Goal: Information Seeking & Learning: Check status

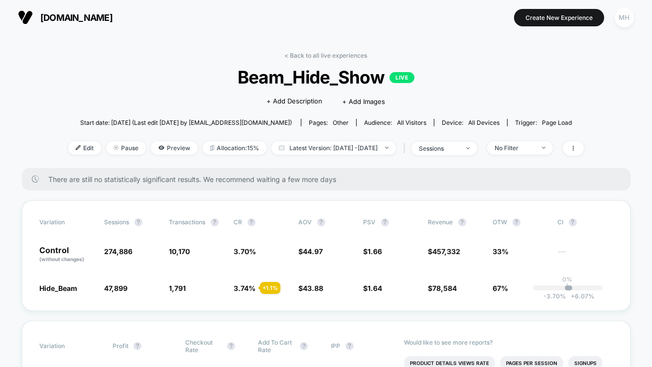
click at [616, 14] on div "MH" at bounding box center [623, 17] width 19 height 19
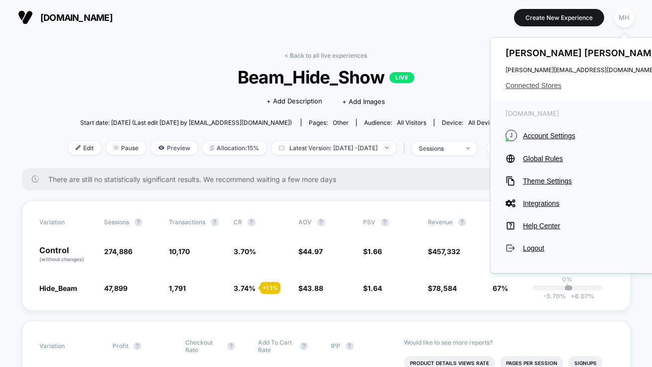
click at [530, 86] on span "Connected Stores" at bounding box center [583, 86] width 157 height 8
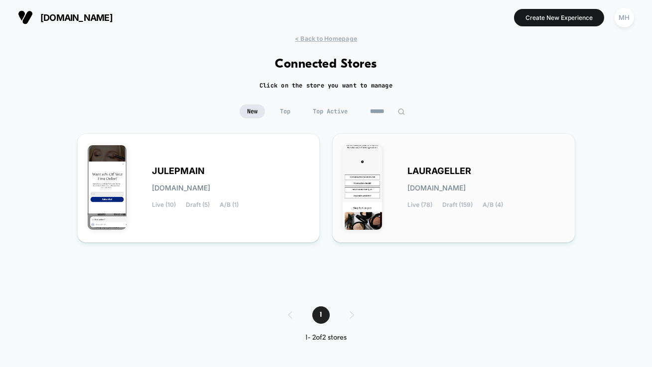
click at [491, 171] on div "[PERSON_NAME][DOMAIN_NAME] Live (78) Draft (159) A/B (4)" at bounding box center [485, 188] width 157 height 41
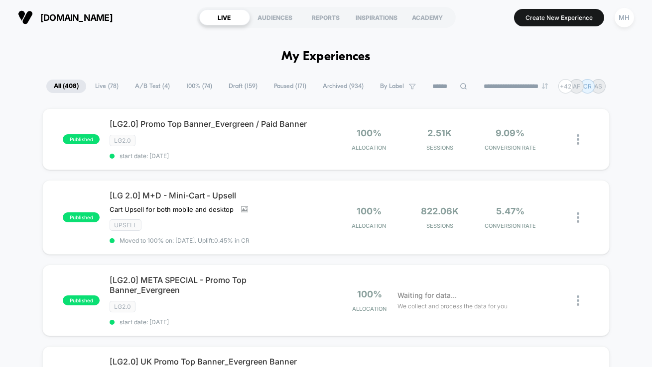
click at [111, 80] on span "Live ( 78 )" at bounding box center [107, 86] width 38 height 13
click at [148, 87] on span "A/B Test ( 4 )" at bounding box center [152, 86] width 50 height 13
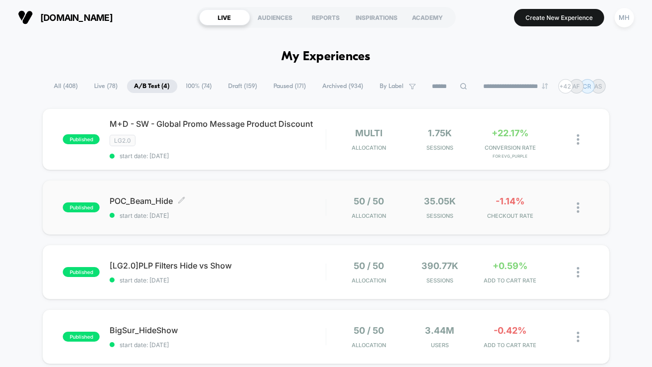
click at [161, 215] on span "start date: [DATE]" at bounding box center [218, 215] width 216 height 7
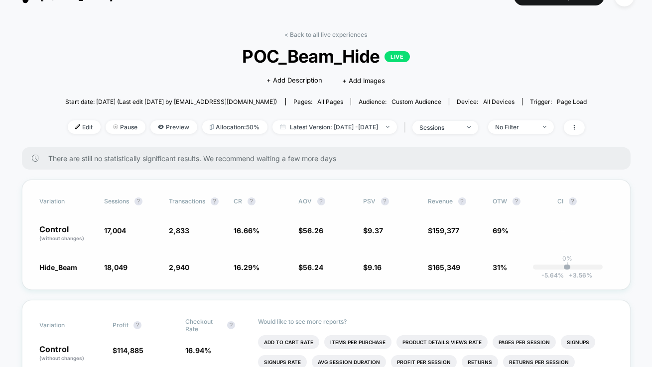
scroll to position [25, 0]
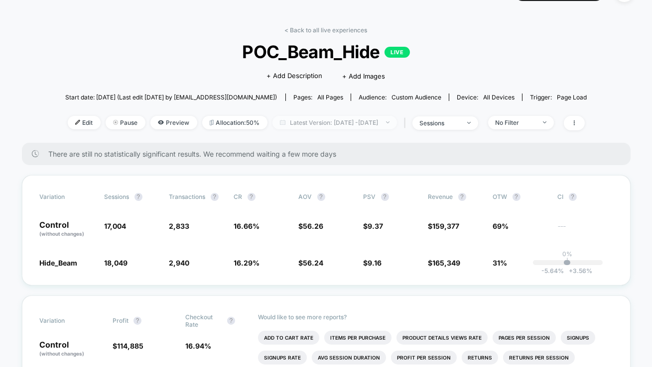
click at [310, 125] on span "Latest Version: [DATE] - [DATE]" at bounding box center [334, 122] width 124 height 13
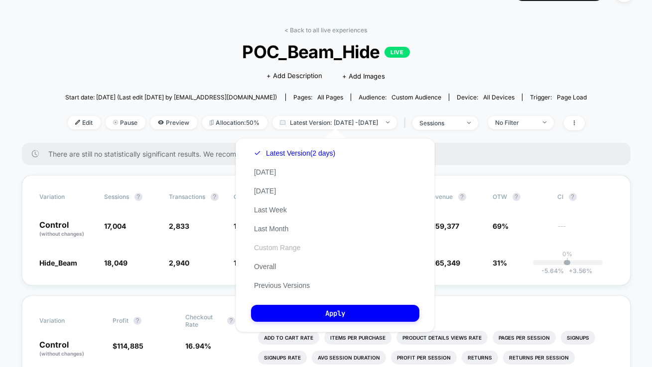
click at [269, 250] on button "Custom Range" at bounding box center [277, 247] width 52 height 9
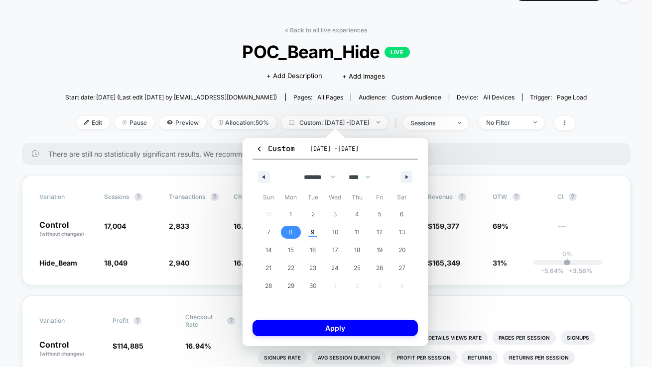
click at [289, 232] on span "8" at bounding box center [290, 232] width 3 height 18
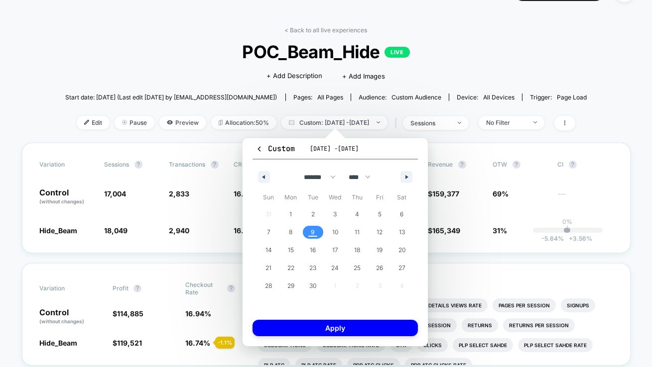
click at [307, 232] on span "9" at bounding box center [313, 232] width 22 height 13
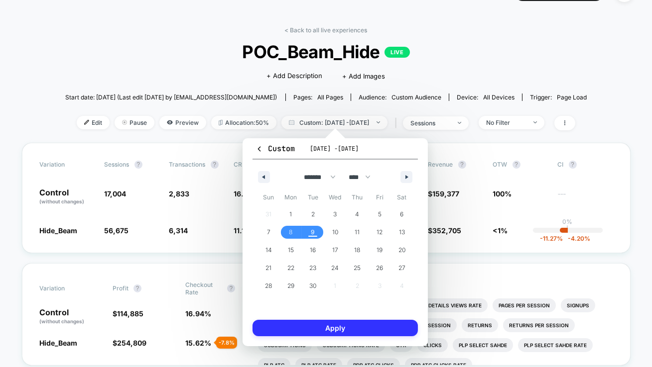
click at [301, 331] on button "Apply" at bounding box center [334, 328] width 165 height 16
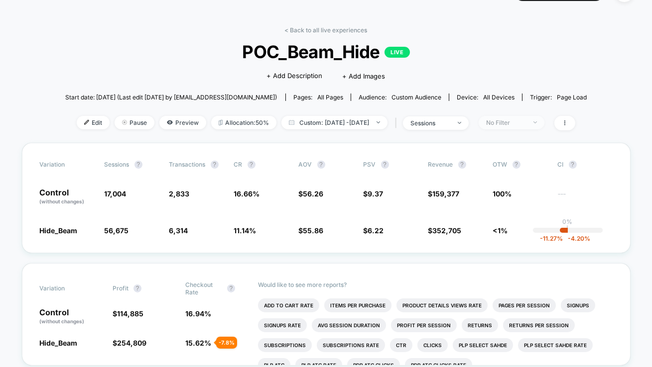
click at [528, 125] on span "No Filter" at bounding box center [511, 122] width 66 height 13
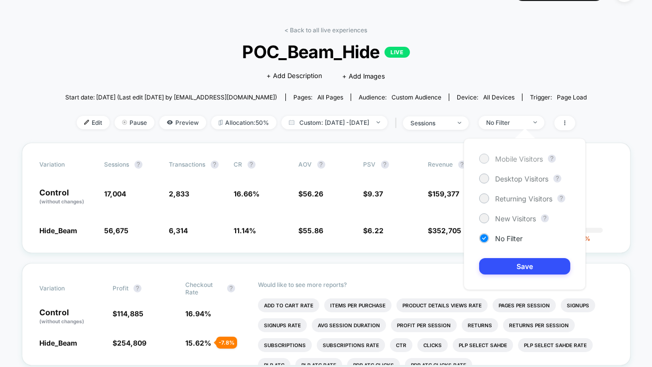
click at [479, 160] on div "Mobile Visitors" at bounding box center [511, 159] width 64 height 10
click at [514, 264] on button "Save" at bounding box center [524, 266] width 91 height 16
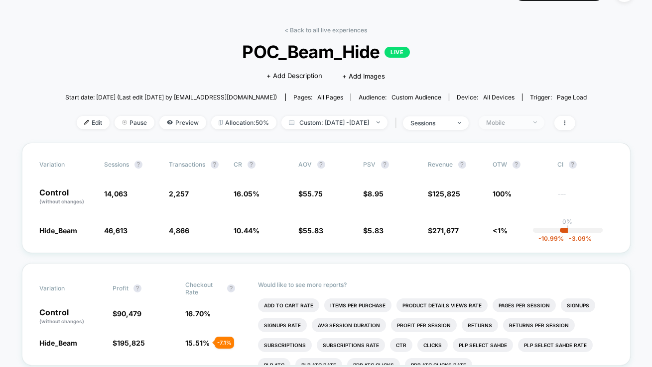
click at [526, 123] on div "Mobile" at bounding box center [506, 122] width 40 height 7
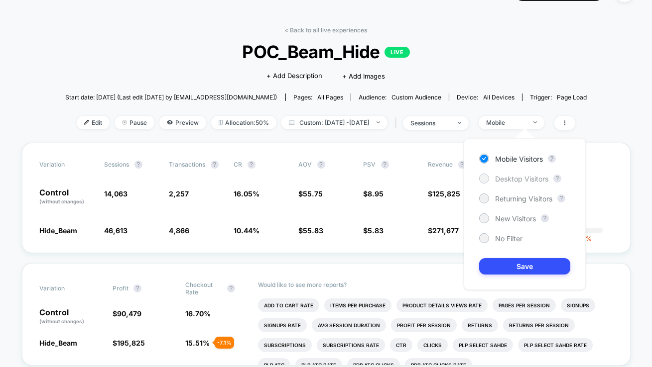
click at [512, 175] on span "Desktop Visitors" at bounding box center [521, 179] width 53 height 8
click at [511, 272] on button "Save" at bounding box center [524, 266] width 91 height 16
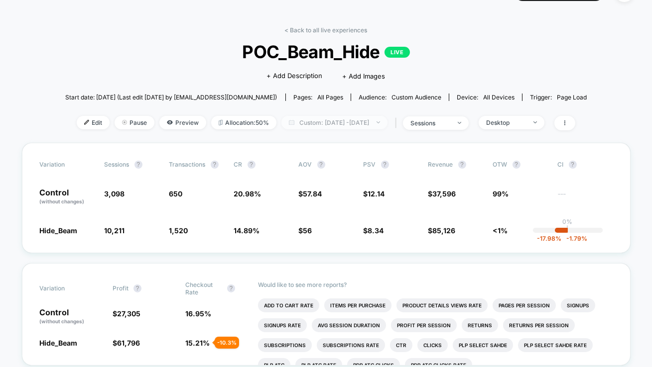
click at [346, 122] on span "Custom: [DATE] - [DATE]" at bounding box center [334, 122] width 106 height 13
select select "*"
select select "****"
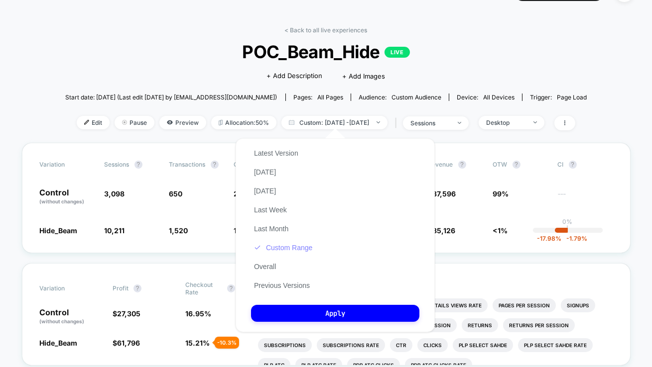
click at [281, 247] on button "Custom Range" at bounding box center [283, 247] width 64 height 9
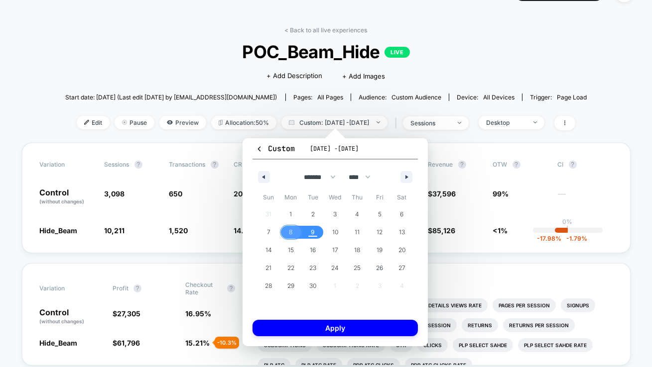
click at [291, 237] on span "8" at bounding box center [290, 232] width 3 height 18
click at [315, 234] on span "9" at bounding box center [313, 232] width 22 height 13
click at [306, 228] on span "9" at bounding box center [313, 232] width 22 height 13
click at [351, 124] on span "Custom: [DATE] - [DATE]" at bounding box center [334, 122] width 106 height 13
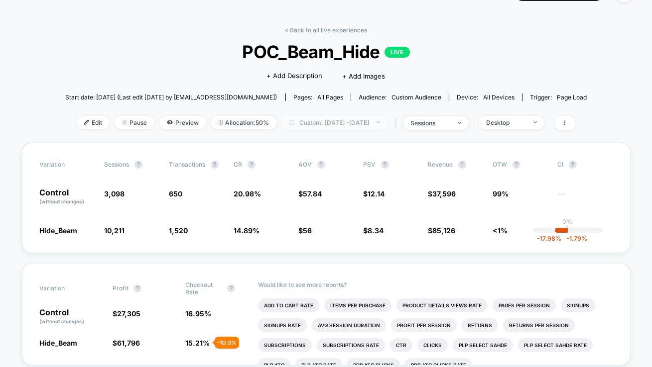
click at [331, 128] on span "Custom: [DATE] - [DATE]" at bounding box center [334, 122] width 106 height 13
select select "*"
select select "****"
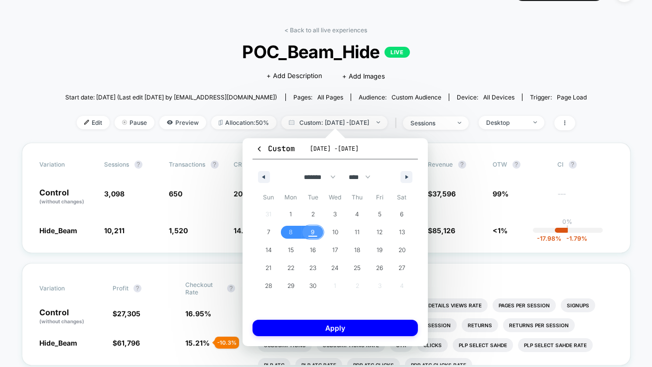
click at [316, 225] on button "9" at bounding box center [313, 232] width 22 height 18
click at [346, 226] on span "11" at bounding box center [357, 232] width 22 height 13
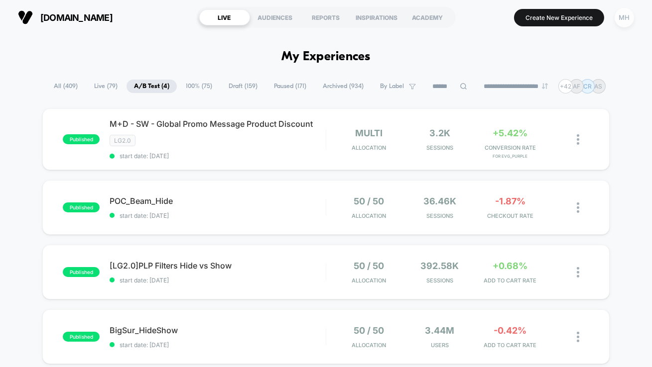
click at [623, 14] on div "MH" at bounding box center [623, 17] width 19 height 19
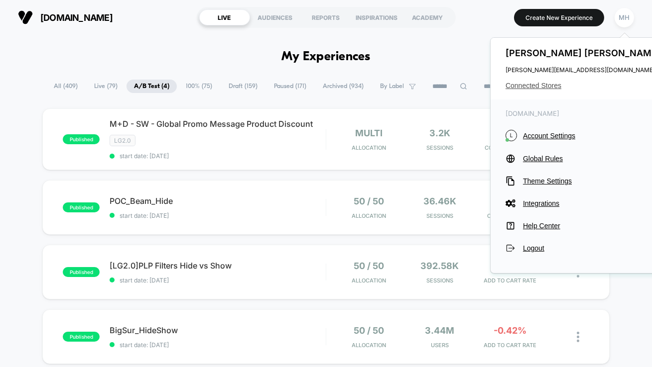
click at [545, 82] on span "Connected Stores" at bounding box center [583, 86] width 157 height 8
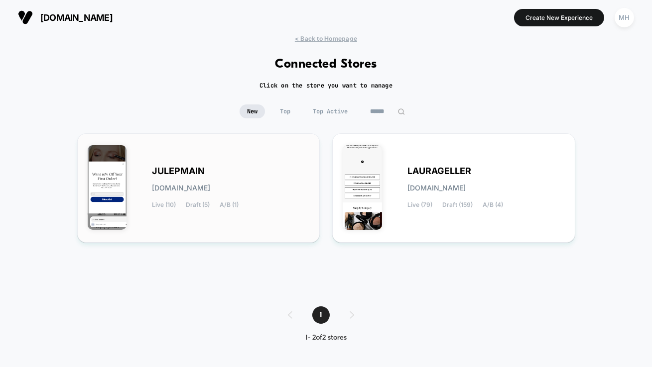
click at [233, 168] on div "JULEPMAIN [DOMAIN_NAME] Live (10) Draft (5) A/B (1)" at bounding box center [230, 188] width 157 height 41
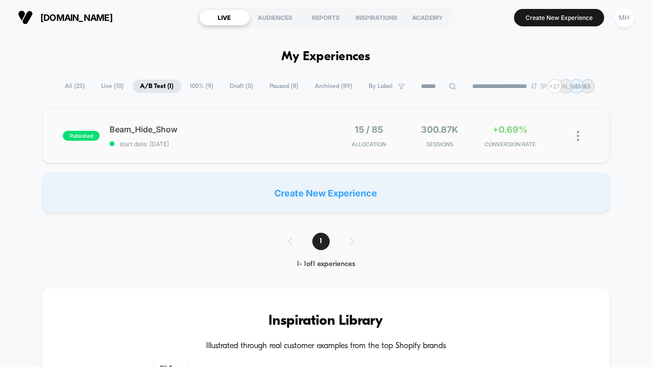
click at [230, 156] on div "published Beam_Hide_Show start date: [DATE] 15 / 85 Allocation 300.87k Sessions…" at bounding box center [325, 136] width 567 height 55
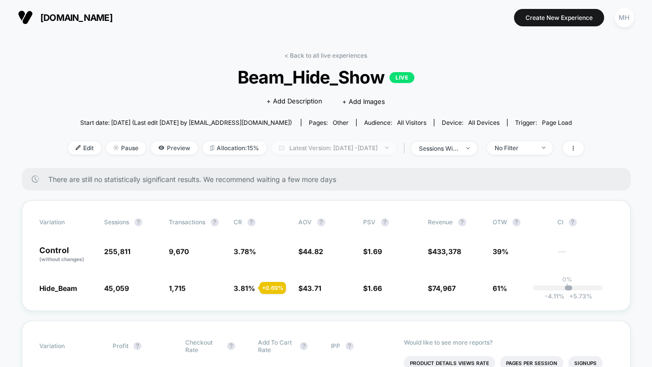
click at [308, 146] on span "Latest Version: [DATE] - [DATE]" at bounding box center [333, 147] width 124 height 13
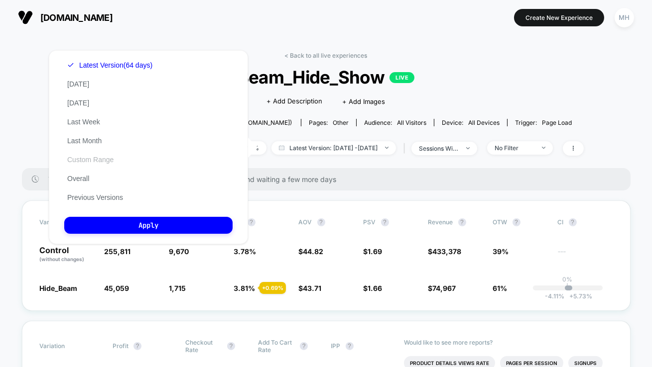
click at [100, 157] on button "Custom Range" at bounding box center [90, 159] width 52 height 9
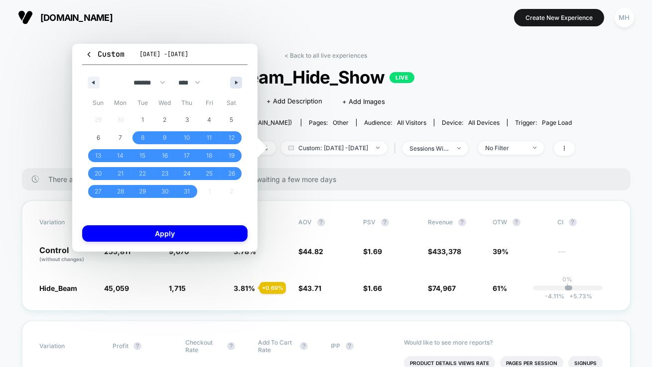
click at [238, 84] on icon "button" at bounding box center [237, 83] width 5 height 4
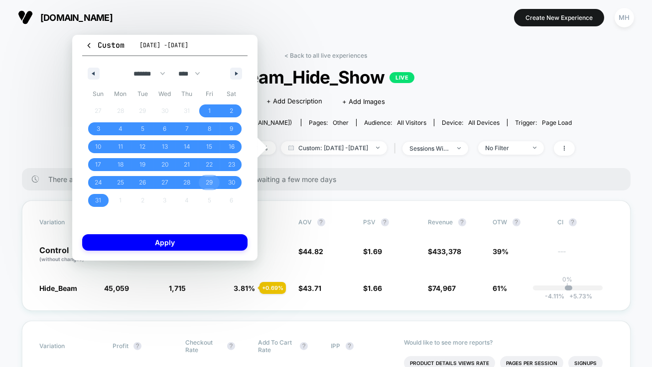
click at [208, 178] on span "29" at bounding box center [209, 183] width 7 height 18
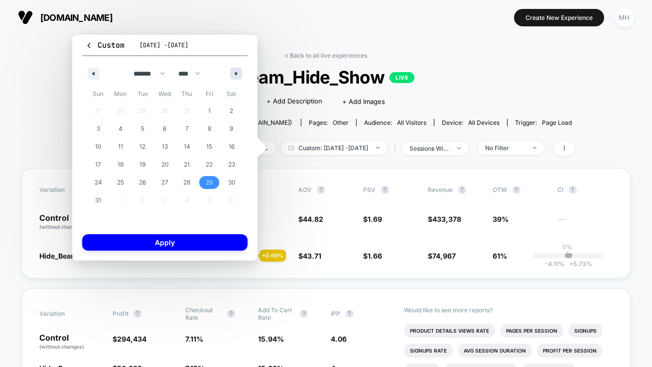
click at [234, 73] on button "button" at bounding box center [236, 74] width 12 height 12
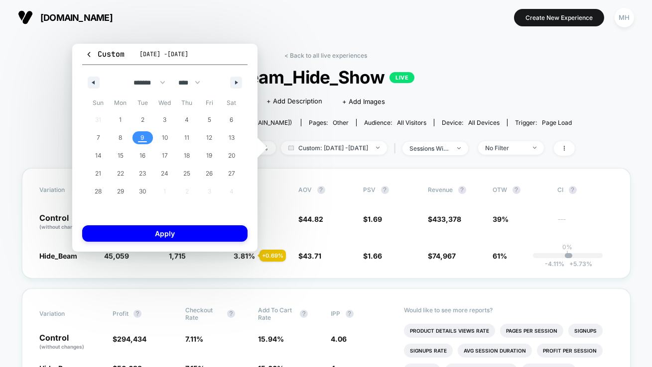
click at [142, 139] on span "9" at bounding box center [142, 138] width 4 height 18
select select "*"
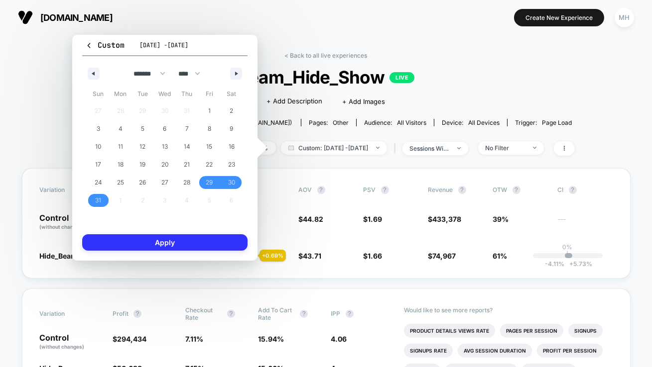
click at [146, 245] on button "Apply" at bounding box center [164, 242] width 165 height 16
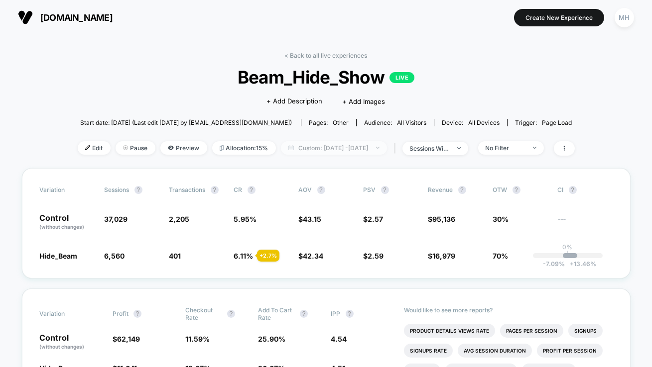
click at [346, 146] on span "Custom: [DATE] - [DATE]" at bounding box center [334, 147] width 106 height 13
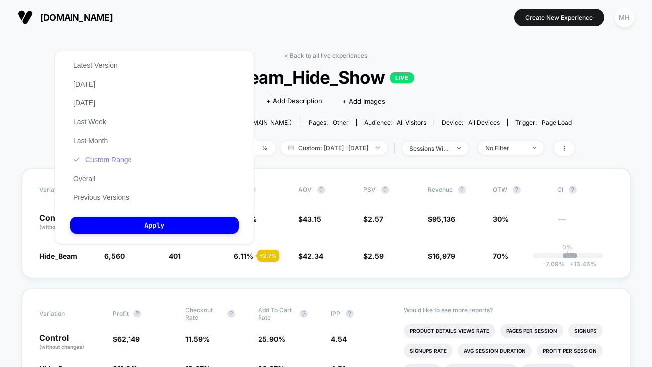
click at [125, 164] on button "Custom Range" at bounding box center [102, 159] width 64 height 9
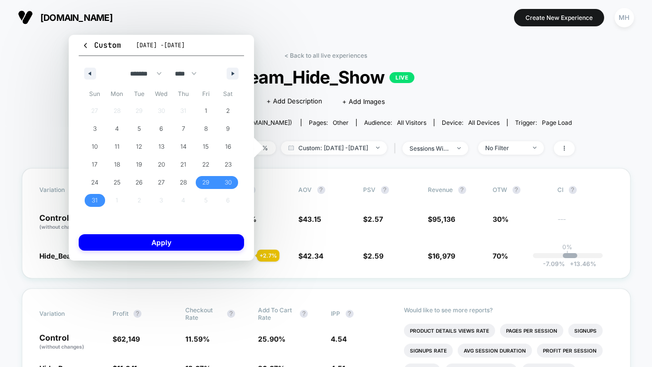
click at [230, 67] on div "******* ******** ***** ***** *** **** **** ****** ********* ******* ******** **…" at bounding box center [161, 71] width 165 height 30
click at [231, 74] on icon "button" at bounding box center [233, 74] width 5 height 4
select select "*"
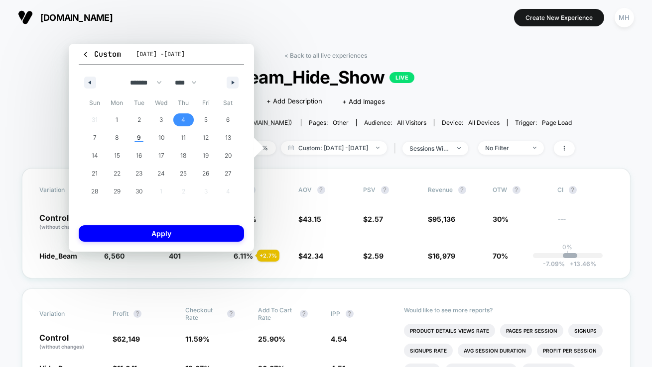
click at [178, 118] on span "4" at bounding box center [183, 119] width 22 height 13
click at [140, 143] on span "9" at bounding box center [139, 138] width 4 height 18
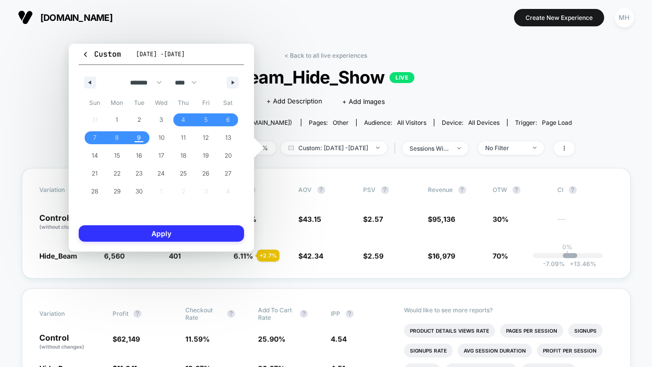
click at [156, 240] on button "Apply" at bounding box center [161, 233] width 165 height 16
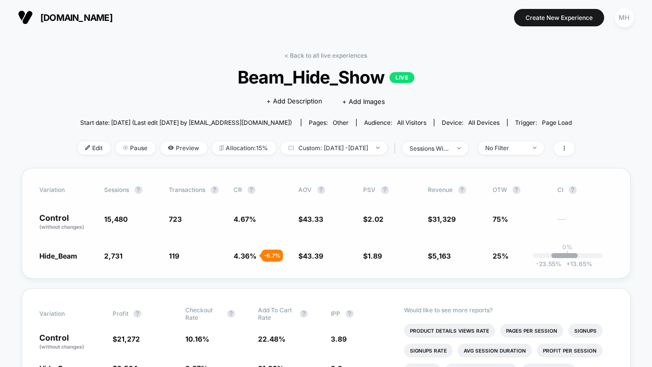
click at [248, 261] on div "Variation Sessions ? Transactions ? CR ? AOV ? PSV ? Revenue ? OTW ? CI ? Contr…" at bounding box center [326, 223] width 608 height 111
click at [320, 255] on span "43.39" at bounding box center [313, 256] width 20 height 8
click at [345, 146] on span "Custom: [DATE] - [DATE]" at bounding box center [334, 147] width 106 height 13
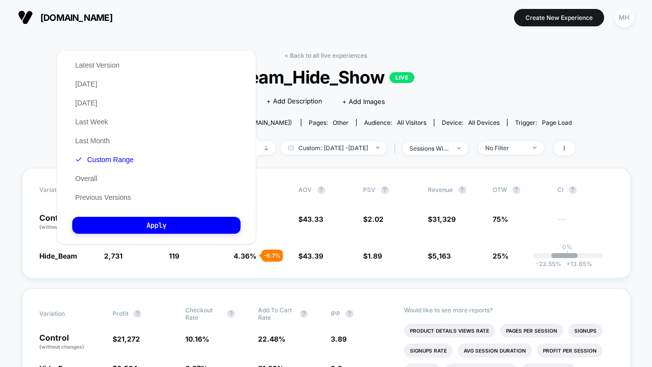
click at [497, 67] on span "Beam_Hide_Show LIVE" at bounding box center [325, 77] width 447 height 21
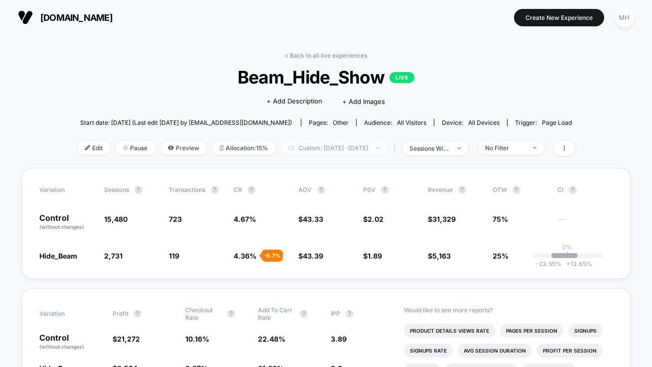
click at [372, 147] on span "Custom: [DATE] - [DATE]" at bounding box center [334, 147] width 106 height 13
select select "*"
select select "****"
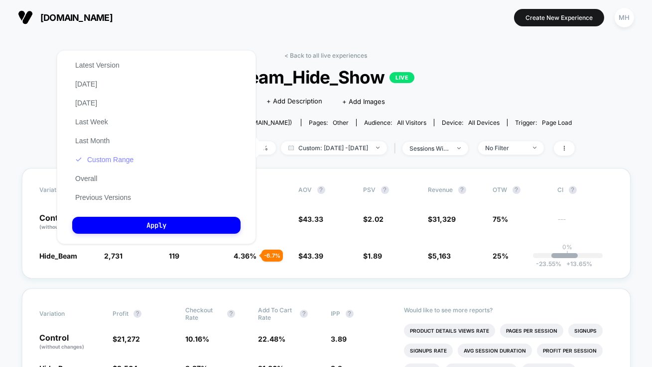
click at [99, 160] on button "Custom Range" at bounding box center [104, 159] width 64 height 9
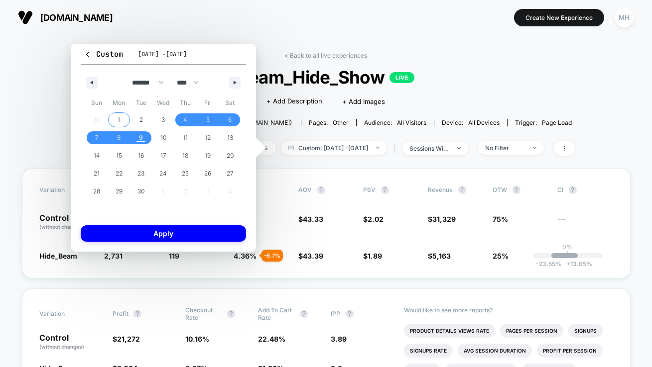
click at [123, 116] on span "1" at bounding box center [119, 119] width 22 height 13
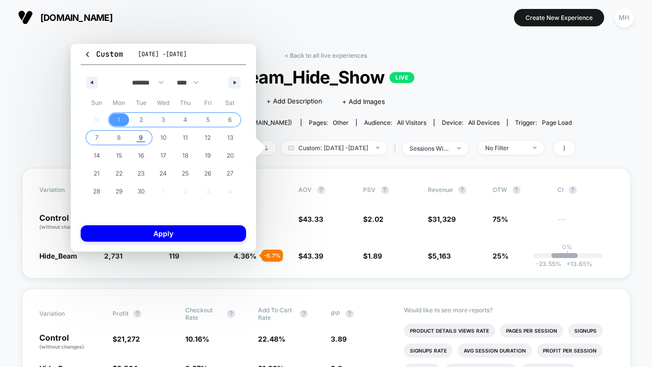
click at [137, 136] on span "9" at bounding box center [141, 137] width 22 height 13
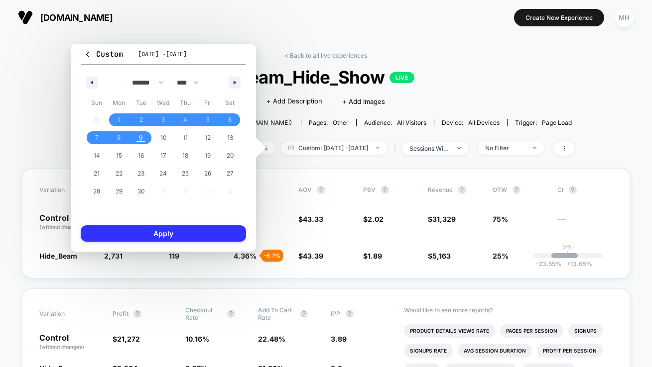
click at [157, 230] on button "Apply" at bounding box center [163, 233] width 165 height 16
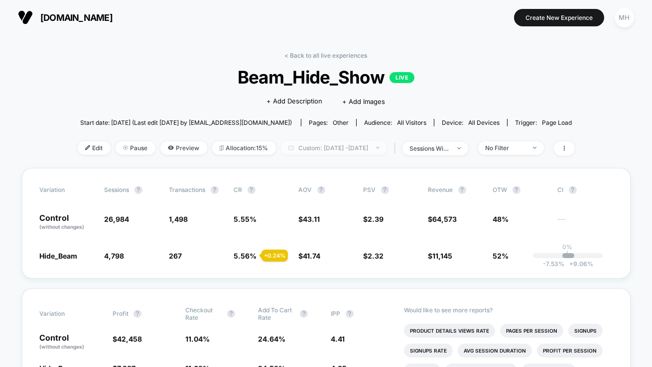
click at [320, 152] on span "Custom: [DATE] - [DATE]" at bounding box center [334, 147] width 106 height 13
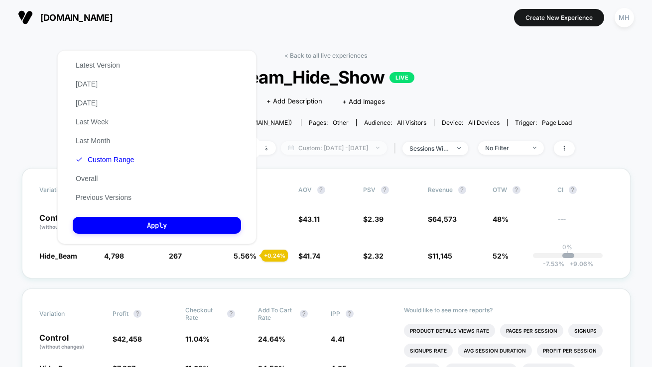
click at [375, 147] on span "Custom: [DATE] - [DATE]" at bounding box center [334, 147] width 106 height 13
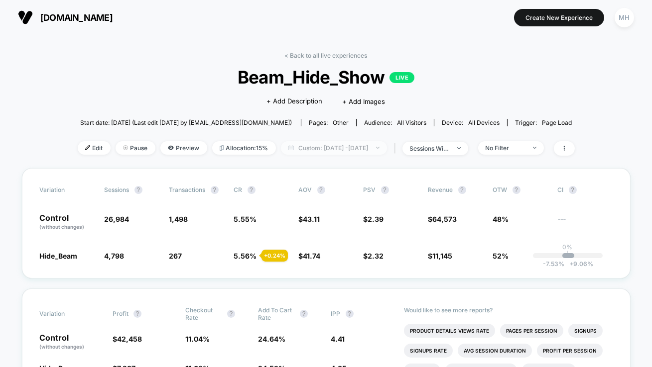
click at [374, 148] on span "Custom: [DATE] - [DATE]" at bounding box center [334, 147] width 106 height 13
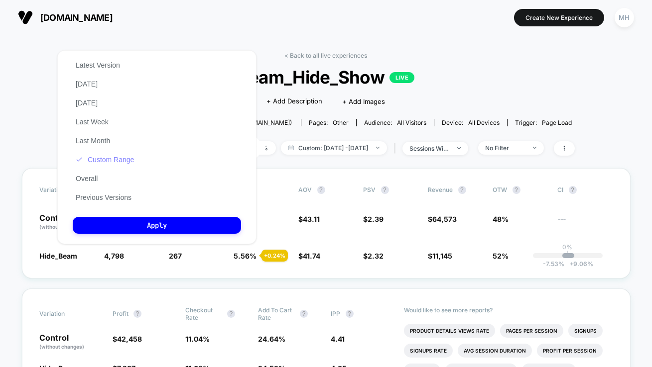
click at [98, 164] on button "Custom Range" at bounding box center [105, 159] width 64 height 9
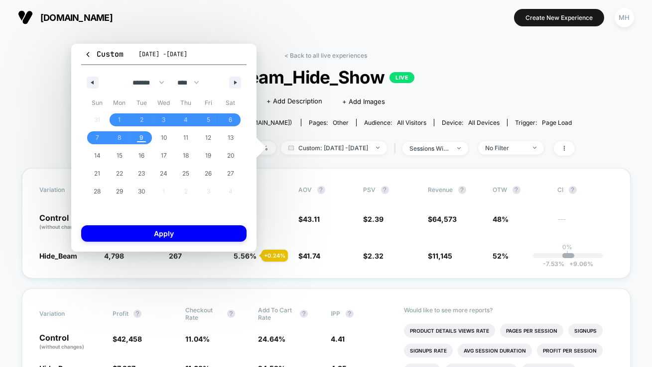
click at [85, 90] on div "******* ******** ***** ***** *** **** **** ****** ********* ******* ******** **…" at bounding box center [163, 80] width 165 height 30
click at [89, 82] on icon "button" at bounding box center [91, 83] width 5 height 4
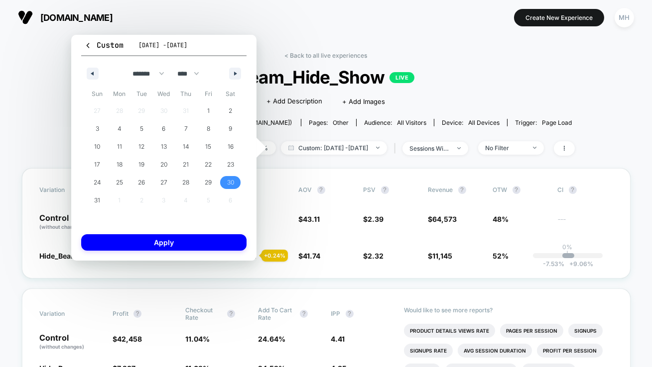
click at [224, 185] on span "30" at bounding box center [230, 182] width 22 height 13
click at [229, 73] on button "button" at bounding box center [235, 74] width 12 height 12
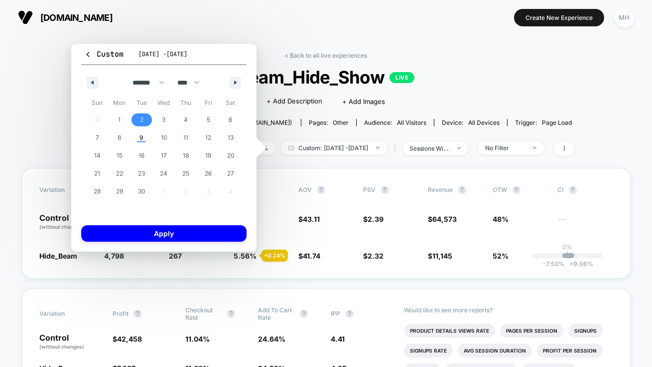
click at [144, 118] on span "2" at bounding box center [141, 119] width 22 height 13
select select "*"
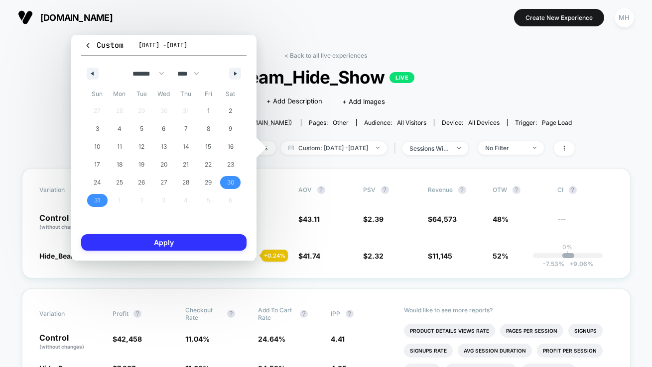
click at [167, 236] on button "Apply" at bounding box center [163, 242] width 165 height 16
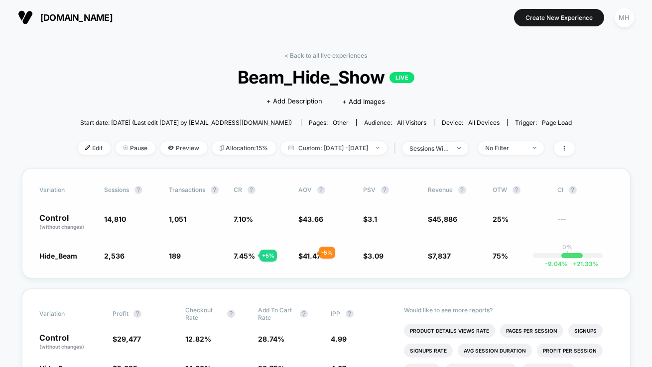
click at [307, 253] on span "41.47" at bounding box center [312, 256] width 18 height 8
click at [351, 144] on span "Custom: [DATE] - [DATE]" at bounding box center [334, 147] width 106 height 13
select select "*"
select select "****"
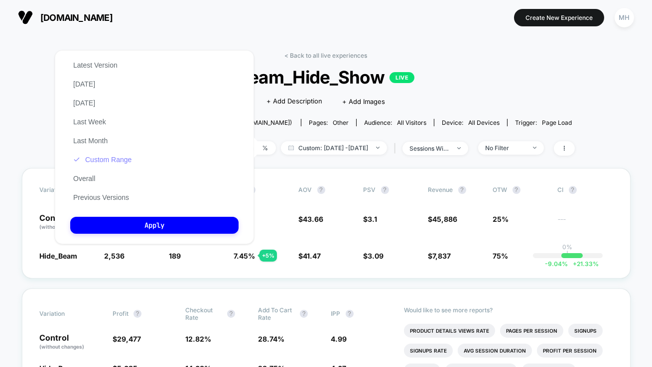
click at [99, 162] on button "Custom Range" at bounding box center [102, 159] width 64 height 9
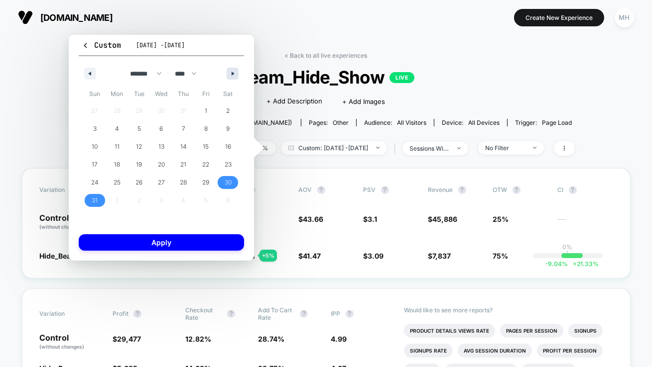
click at [233, 75] on icon "button" at bounding box center [233, 74] width 5 height 4
select select "*"
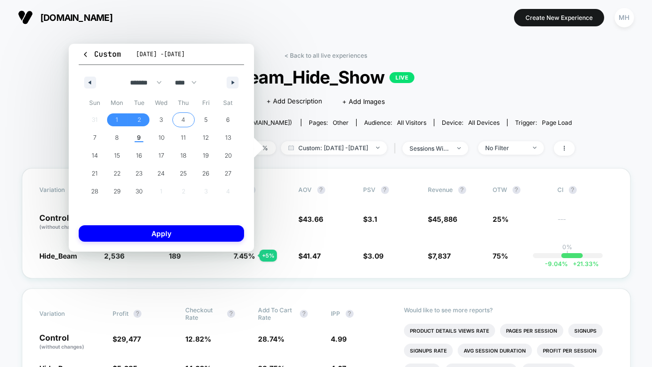
click at [185, 120] on span "4" at bounding box center [184, 120] width 4 height 18
click at [137, 143] on span "9" at bounding box center [139, 138] width 4 height 18
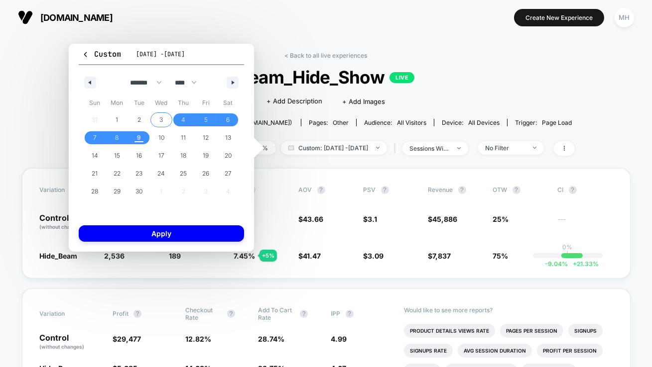
click at [153, 126] on button "3" at bounding box center [161, 120] width 22 height 18
click at [138, 137] on span "9" at bounding box center [139, 138] width 4 height 18
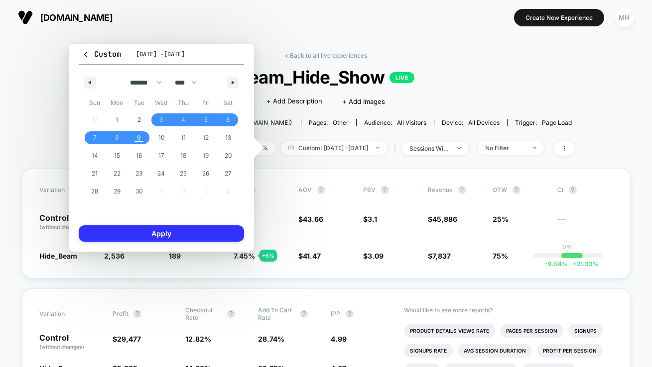
click at [158, 229] on button "Apply" at bounding box center [161, 233] width 165 height 16
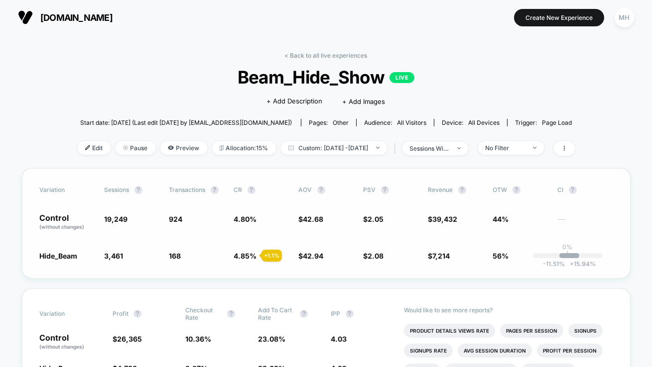
click at [235, 254] on span "4.85 %" at bounding box center [245, 256] width 23 height 8
click at [304, 142] on span "Custom: [DATE] - [DATE]" at bounding box center [334, 147] width 106 height 13
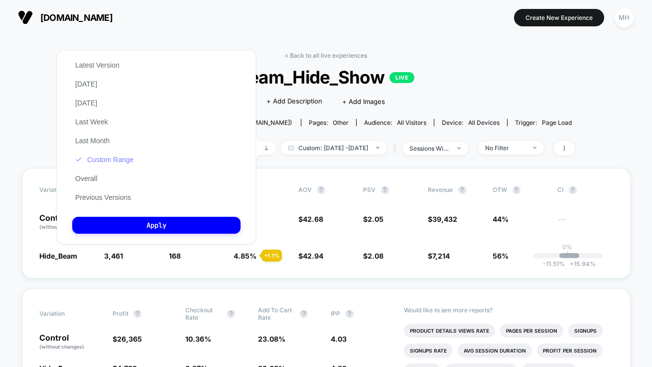
click at [121, 160] on button "Custom Range" at bounding box center [104, 159] width 64 height 9
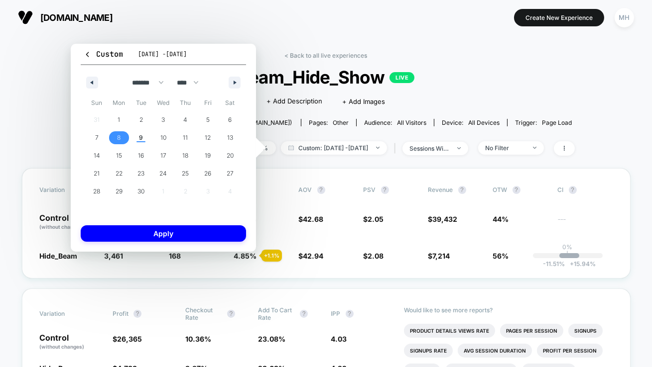
click at [120, 137] on span "8" at bounding box center [119, 137] width 22 height 13
click at [145, 233] on button "Apply" at bounding box center [163, 233] width 165 height 16
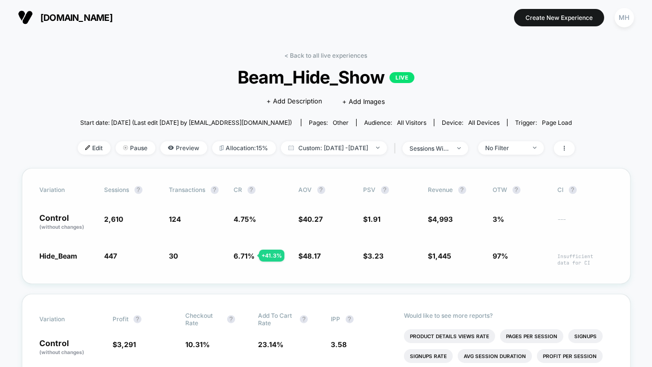
click at [225, 252] on div "Hide_Beam 447 - 82.9 % 30 + 41.3 % 6.71 % + 41.3 % $ 48.17 + 19.6 % $ 3.23 + 69…" at bounding box center [326, 258] width 572 height 15
click at [242, 260] on span "6.71 % + 41.3 %" at bounding box center [261, 258] width 55 height 15
click at [305, 262] on span "$ 48.17 + 19.6 %" at bounding box center [326, 258] width 55 height 15
click at [373, 150] on span "Custom: [DATE] - [DATE]" at bounding box center [334, 147] width 106 height 13
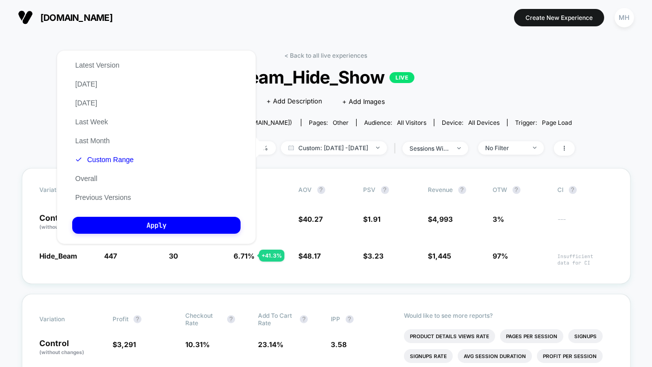
click at [365, 163] on div "< Back to all live experiences Beam_Hide_Show LIVE Click to edit experience det…" at bounding box center [326, 110] width 497 height 116
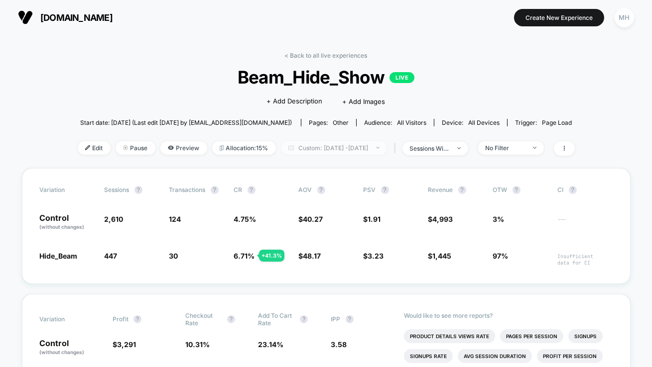
click at [362, 144] on span "Custom: [DATE] - [DATE]" at bounding box center [334, 147] width 106 height 13
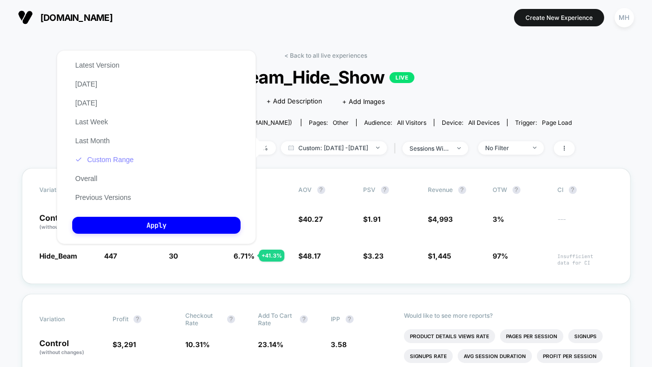
click at [107, 158] on button "Custom Range" at bounding box center [104, 159] width 64 height 9
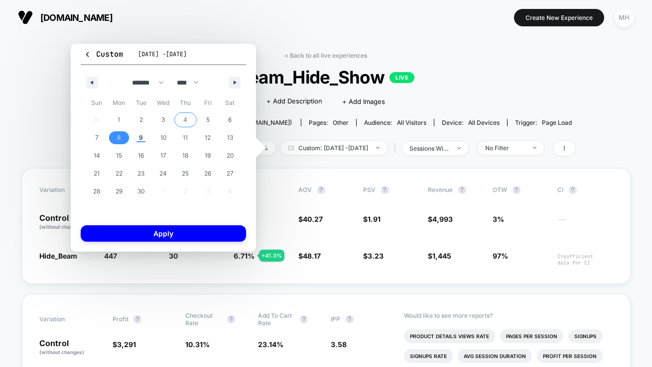
click at [177, 120] on span "4" at bounding box center [185, 119] width 22 height 13
click at [91, 130] on button "7" at bounding box center [97, 138] width 22 height 18
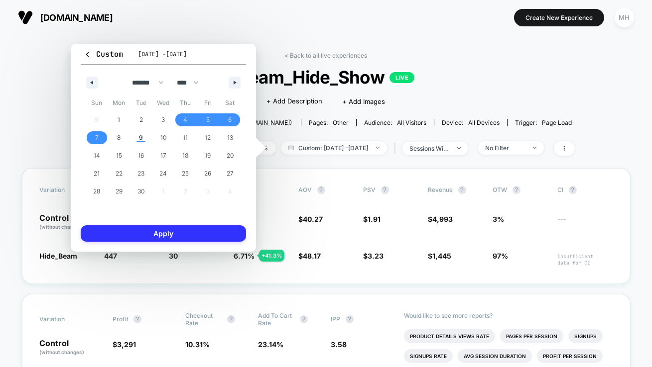
click at [111, 233] on button "Apply" at bounding box center [163, 233] width 165 height 16
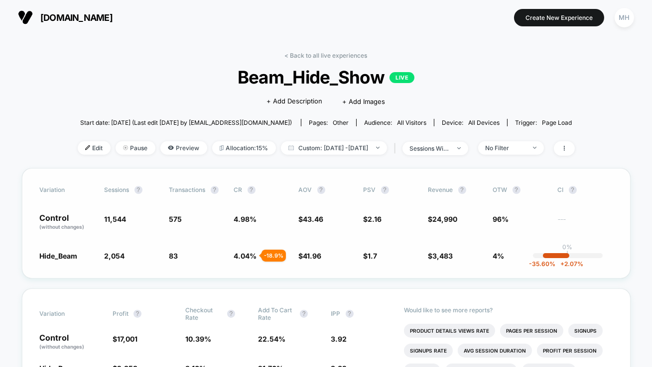
click at [236, 254] on span "4.04 %" at bounding box center [245, 256] width 23 height 8
click at [316, 150] on span "Custom: [DATE] - [DATE]" at bounding box center [334, 147] width 106 height 13
select select "*"
select select "****"
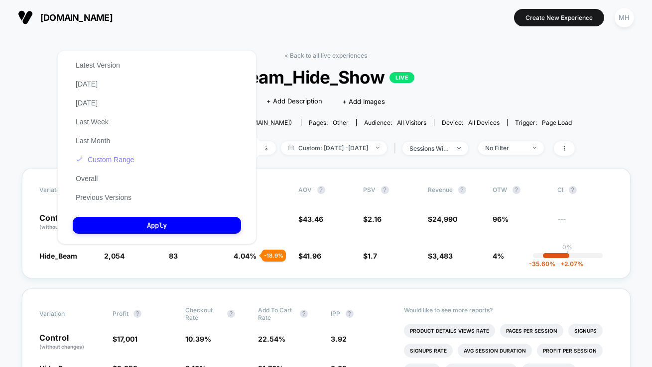
click at [121, 163] on button "Custom Range" at bounding box center [105, 159] width 64 height 9
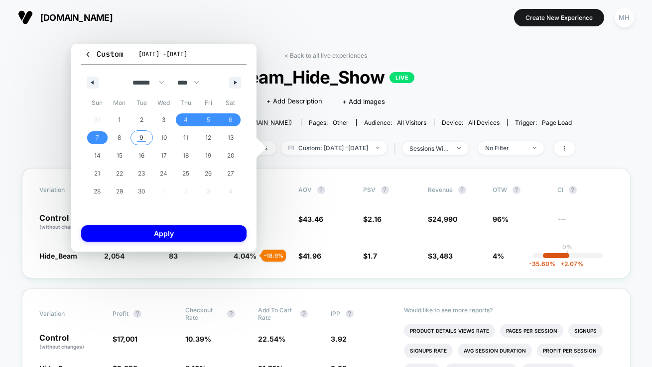
click at [141, 134] on span "9" at bounding box center [141, 138] width 4 height 18
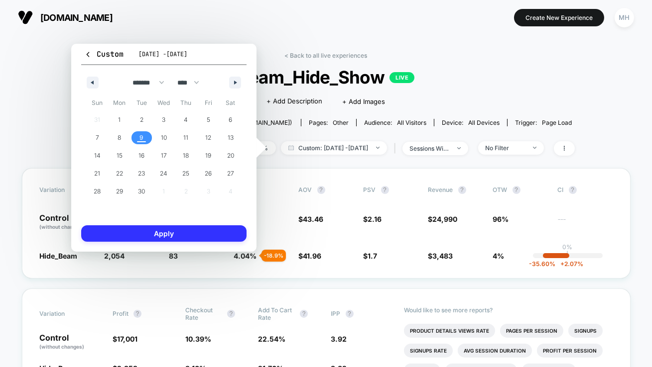
click at [150, 228] on button "Apply" at bounding box center [163, 233] width 165 height 16
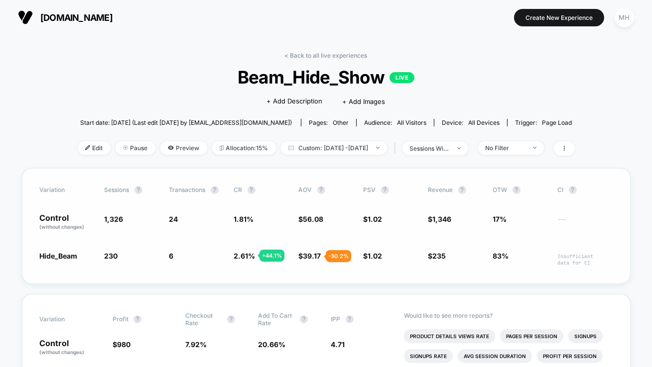
click at [314, 256] on span "39.17" at bounding box center [312, 256] width 18 height 8
click at [240, 258] on span "2.61 %" at bounding box center [244, 256] width 21 height 8
click at [379, 146] on span "Custom: [DATE] - [DATE]" at bounding box center [334, 147] width 106 height 13
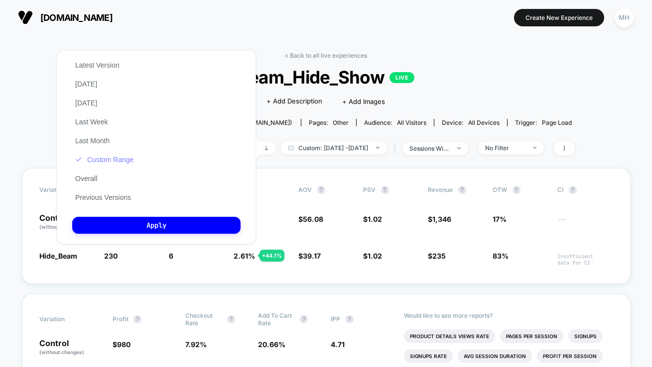
click at [123, 160] on button "Custom Range" at bounding box center [104, 159] width 64 height 9
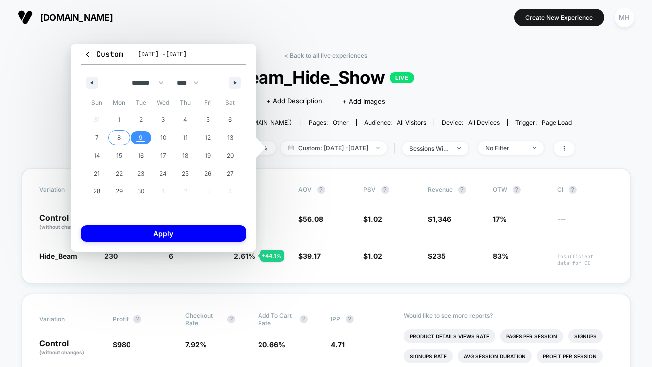
click at [114, 145] on button "8" at bounding box center [119, 138] width 22 height 18
click at [113, 144] on span "8" at bounding box center [119, 137] width 22 height 13
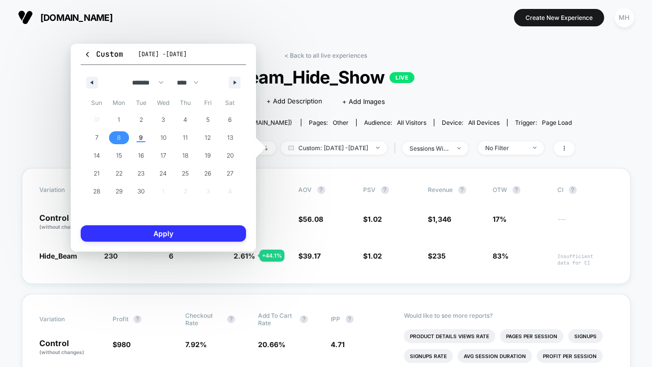
click at [138, 230] on button "Apply" at bounding box center [163, 233] width 165 height 16
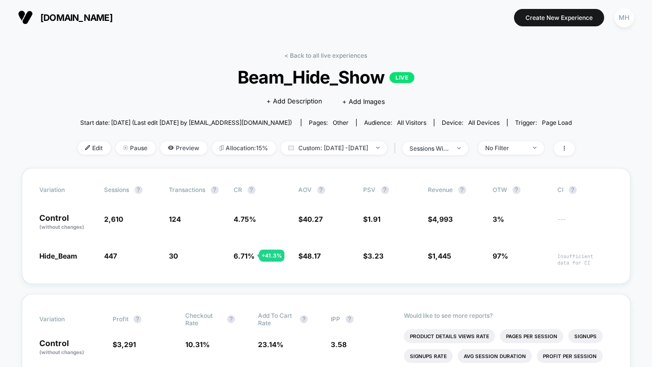
click at [627, 7] on button "MH" at bounding box center [623, 17] width 25 height 20
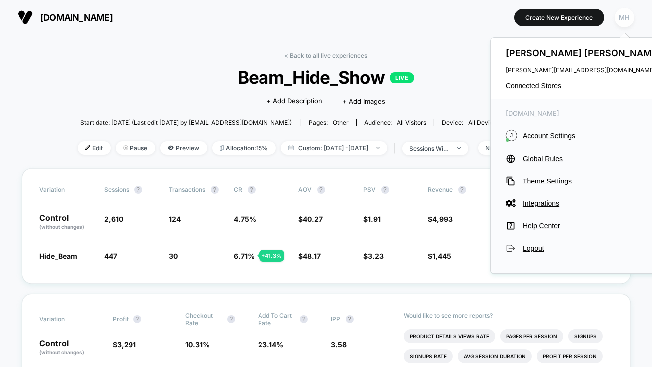
click at [627, 20] on div "MH" at bounding box center [623, 17] width 19 height 19
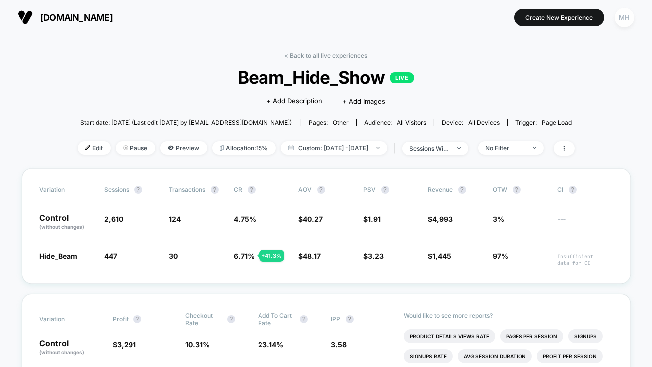
click at [627, 20] on div "MH" at bounding box center [623, 17] width 19 height 19
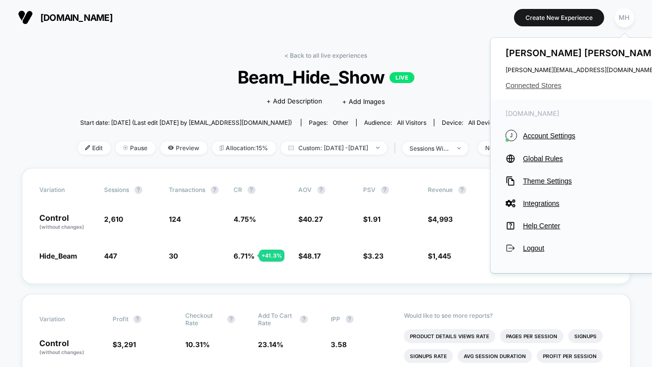
click at [555, 87] on span "Connected Stores" at bounding box center [583, 86] width 157 height 8
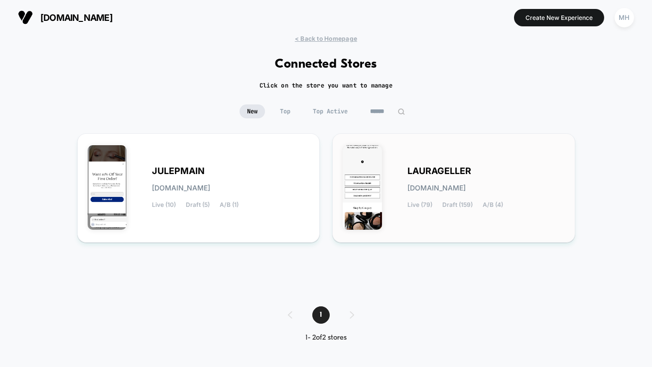
click at [462, 194] on div "[PERSON_NAME][DOMAIN_NAME] Live (79) Draft (159) A/B (4)" at bounding box center [485, 188] width 157 height 41
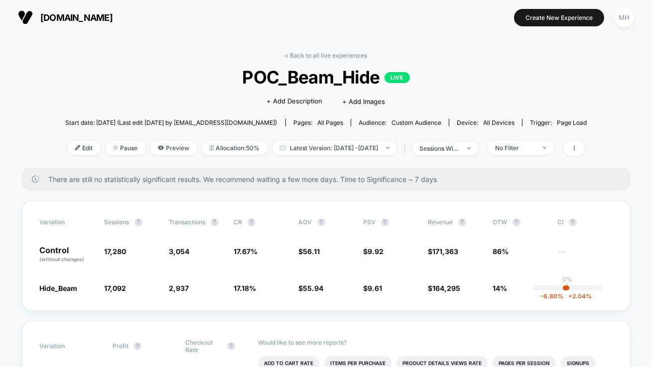
scroll to position [40, 0]
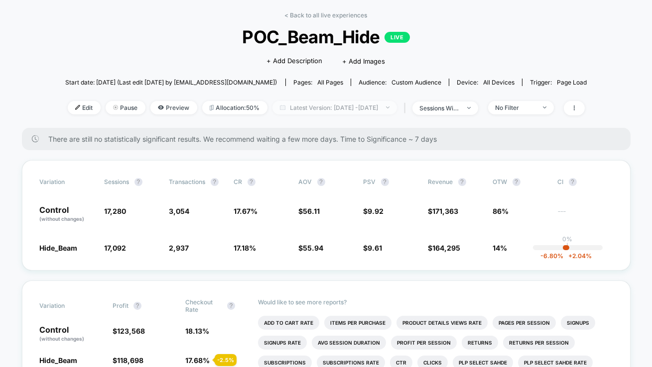
click at [397, 113] on span "Latest Version: [DATE] - [DATE]" at bounding box center [334, 107] width 124 height 13
select select "*"
select select "****"
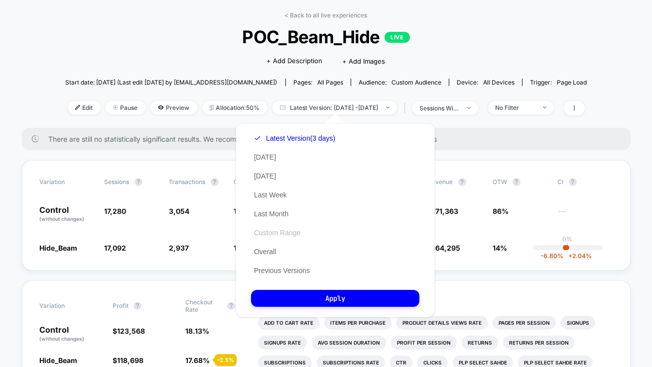
click at [279, 233] on button "Custom Range" at bounding box center [277, 232] width 52 height 9
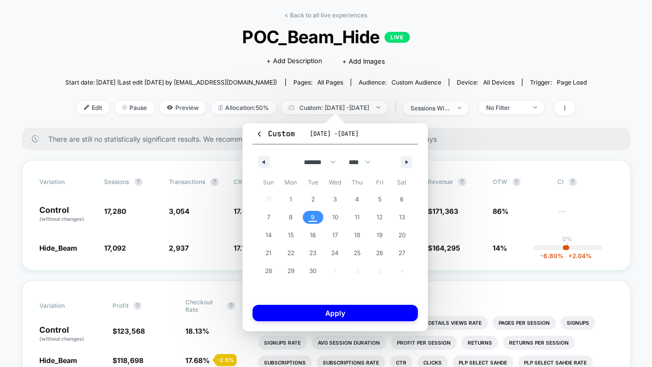
click at [311, 217] on span "9" at bounding box center [313, 218] width 4 height 18
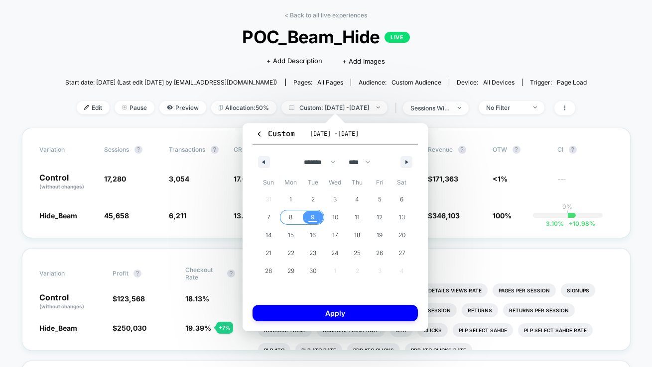
click at [293, 222] on span "8" at bounding box center [291, 217] width 22 height 13
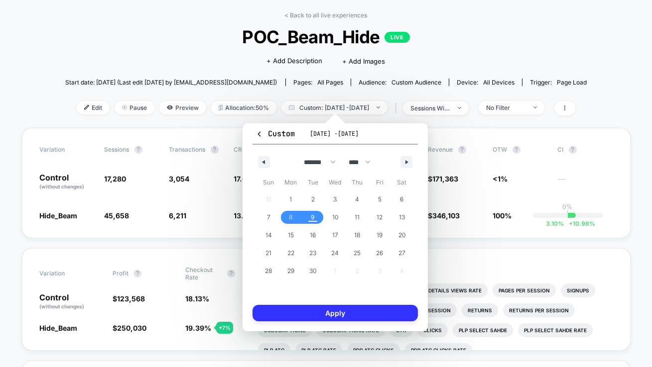
click at [327, 319] on button "Apply" at bounding box center [334, 313] width 165 height 16
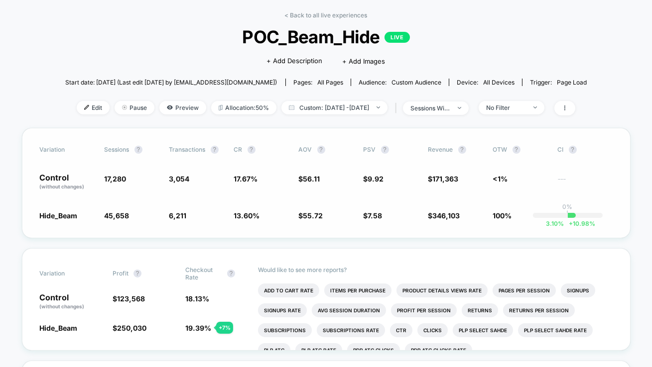
click at [398, 189] on span "$ 9.92" at bounding box center [390, 182] width 55 height 17
click at [505, 218] on span "100%" at bounding box center [502, 216] width 19 height 8
click at [464, 220] on div "Variation Sessions ? Transactions ? CR ? AOV ? PSV ? Revenue ? OTW ? CI ? Contr…" at bounding box center [326, 183] width 608 height 111
click at [483, 212] on div "Hide_Beam 45,658 + 164 % 6,211 - 23 % 13.60 % - 23 % $ 55.72 - 0.69 % $ 7.58 - …" at bounding box center [326, 216] width 572 height 10
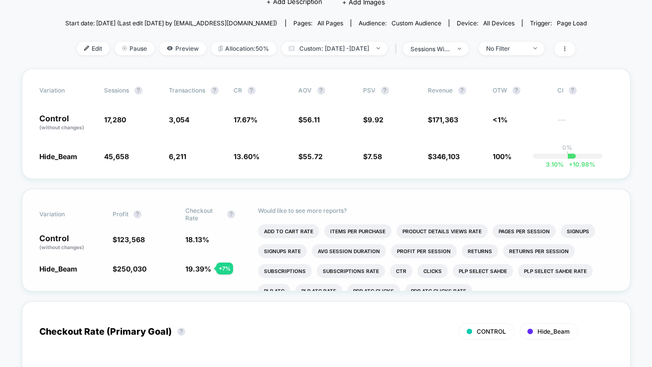
scroll to position [101, 0]
